Goal: Navigation & Orientation: Find specific page/section

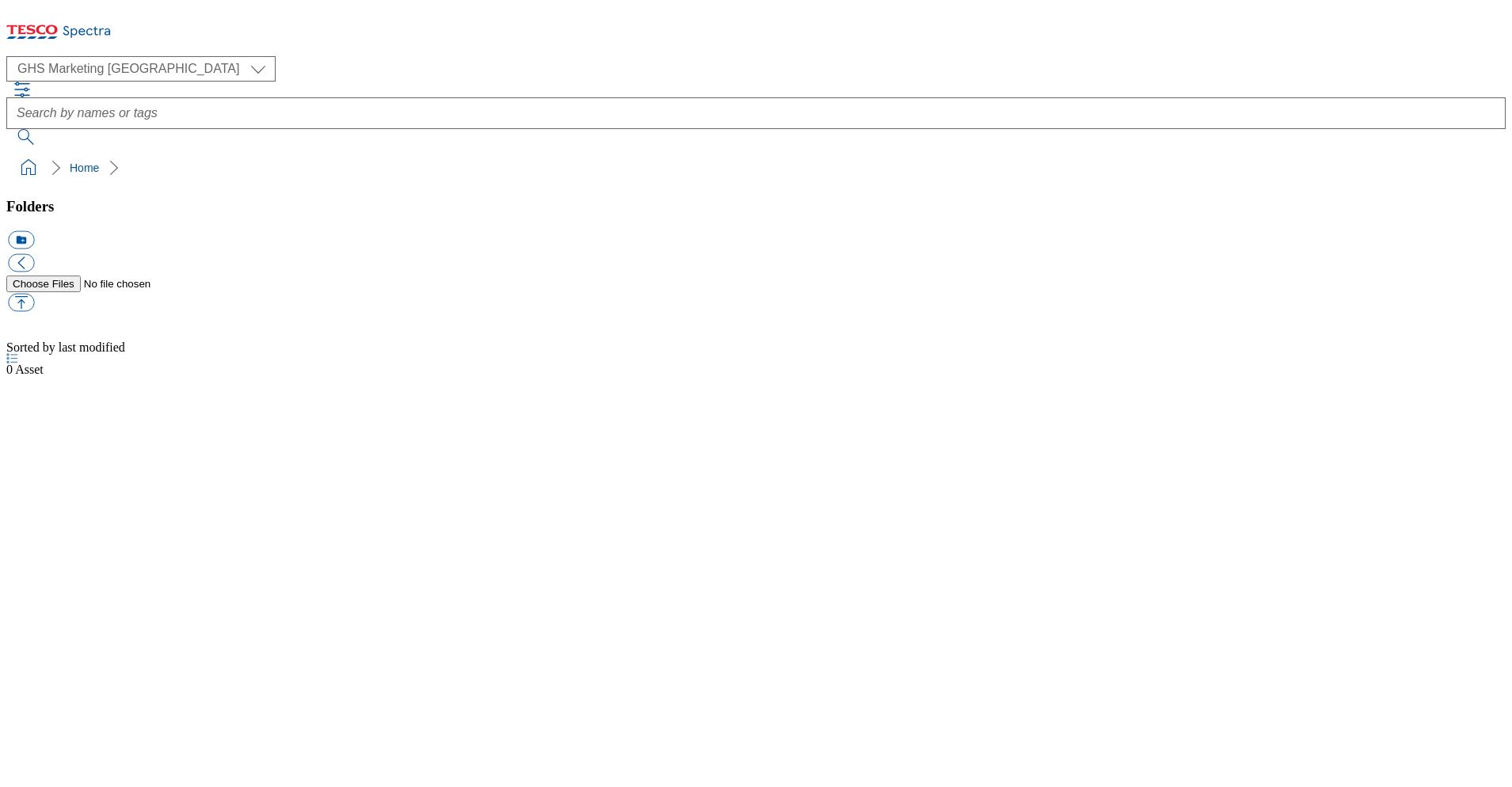
select select "flare-ghs-mktg"
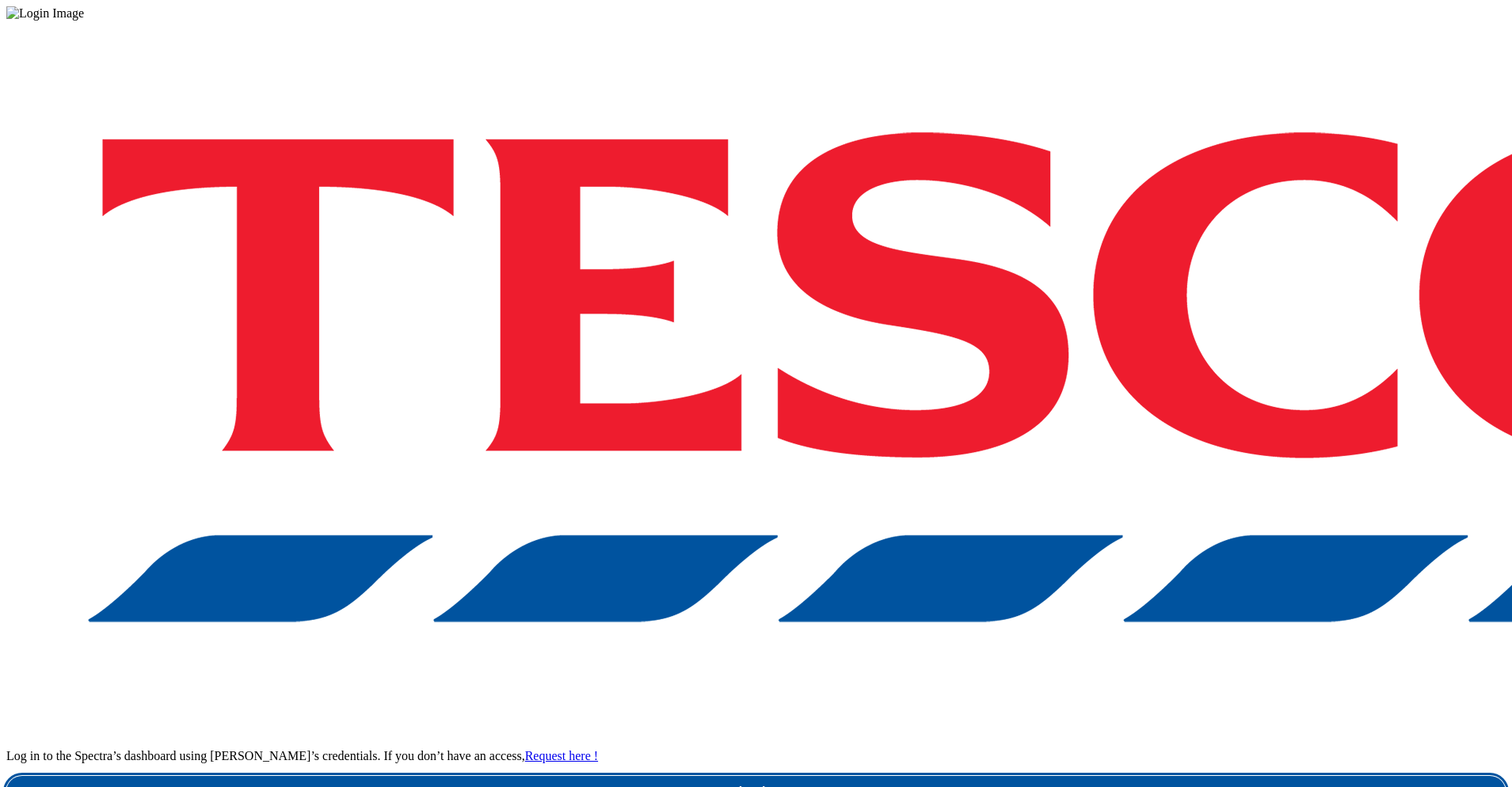
click at [1034, 776] on link "Login" at bounding box center [756, 792] width 1500 height 32
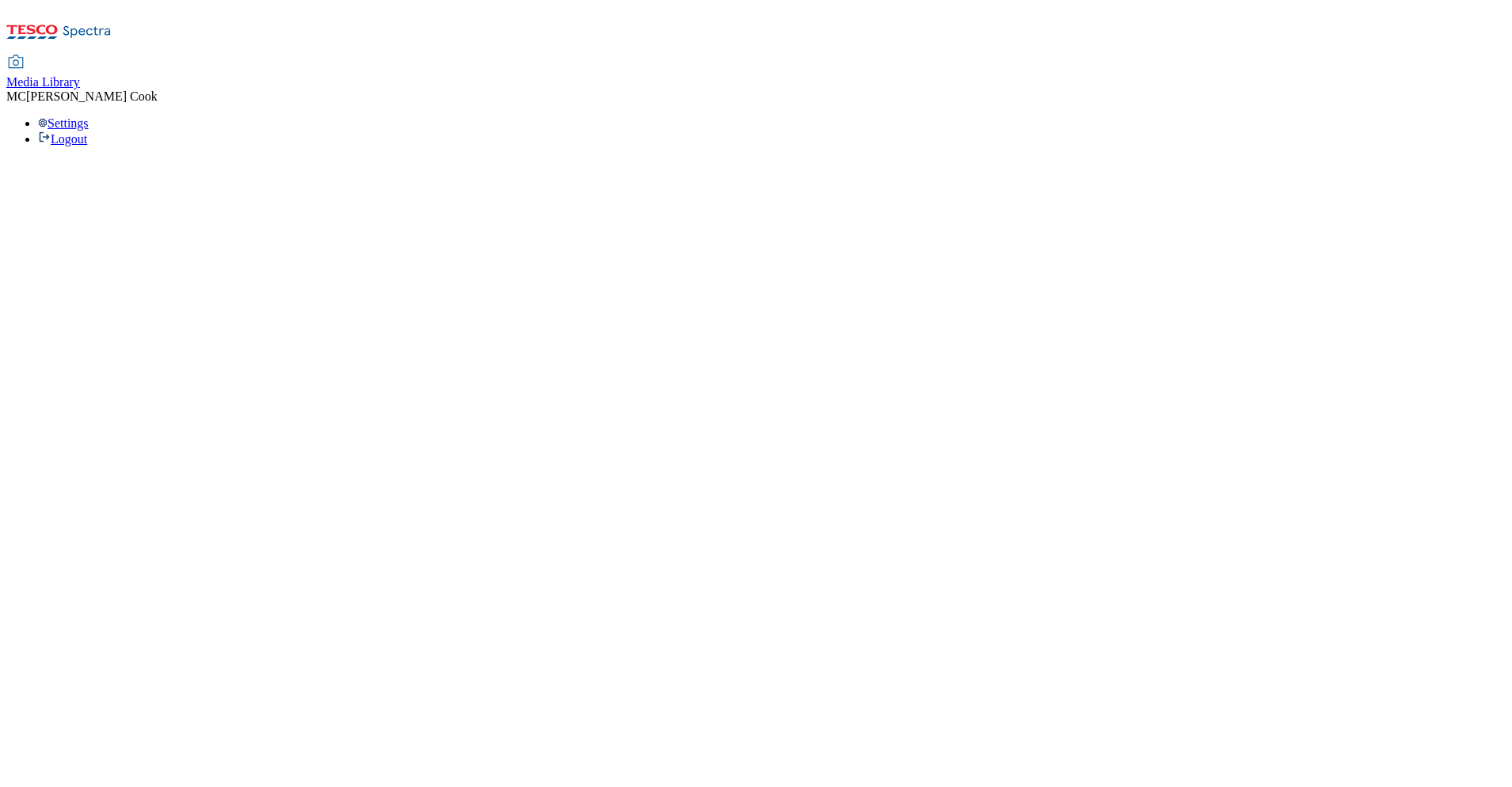
select select "flare-ghs-mktg"
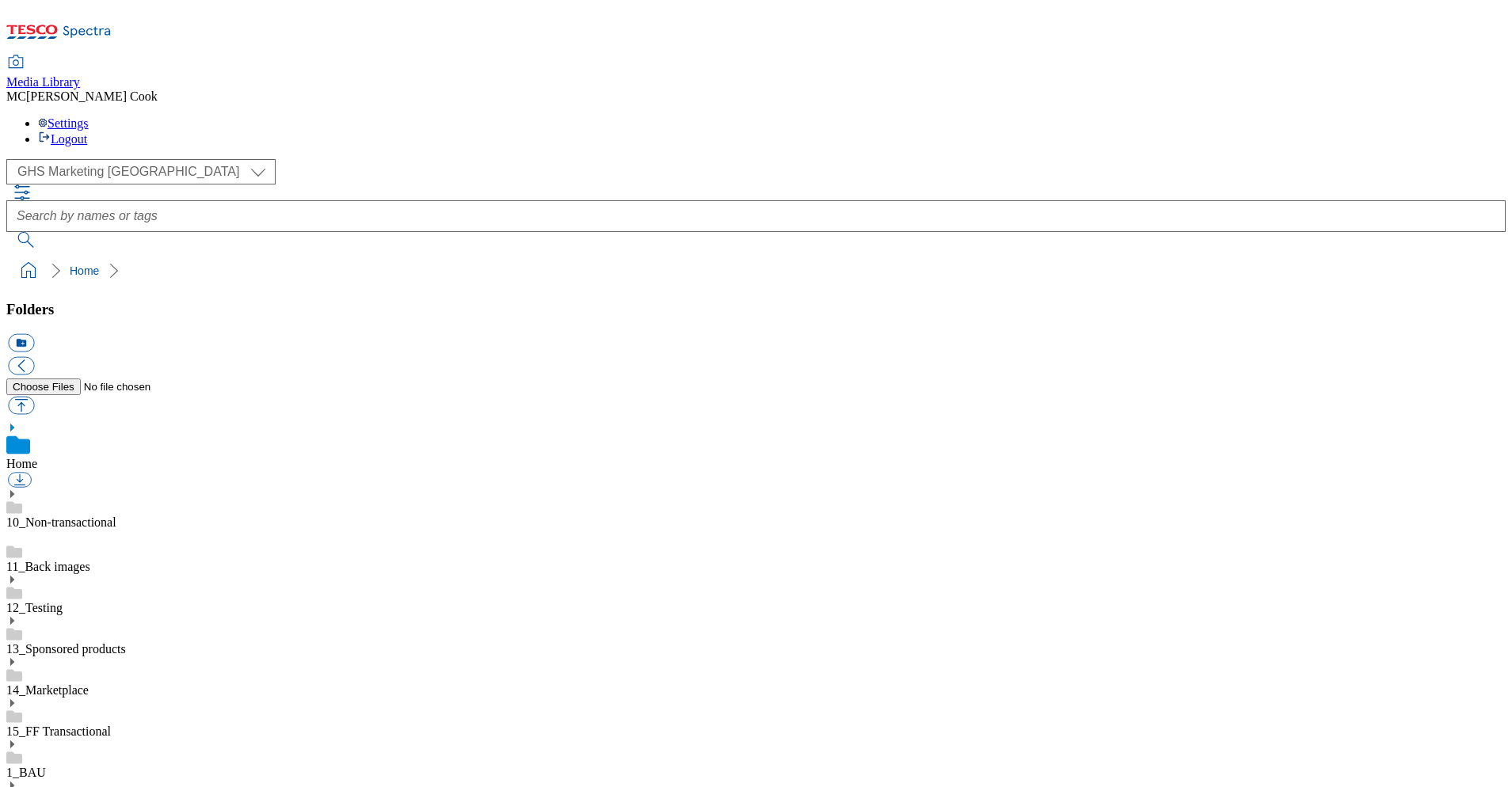
scroll to position [2, 0]
click at [584, 57] on div "Media Library MC [PERSON_NAME] Settings Logout" at bounding box center [756, 102] width 1500 height 90
